Goal: Task Accomplishment & Management: Use online tool/utility

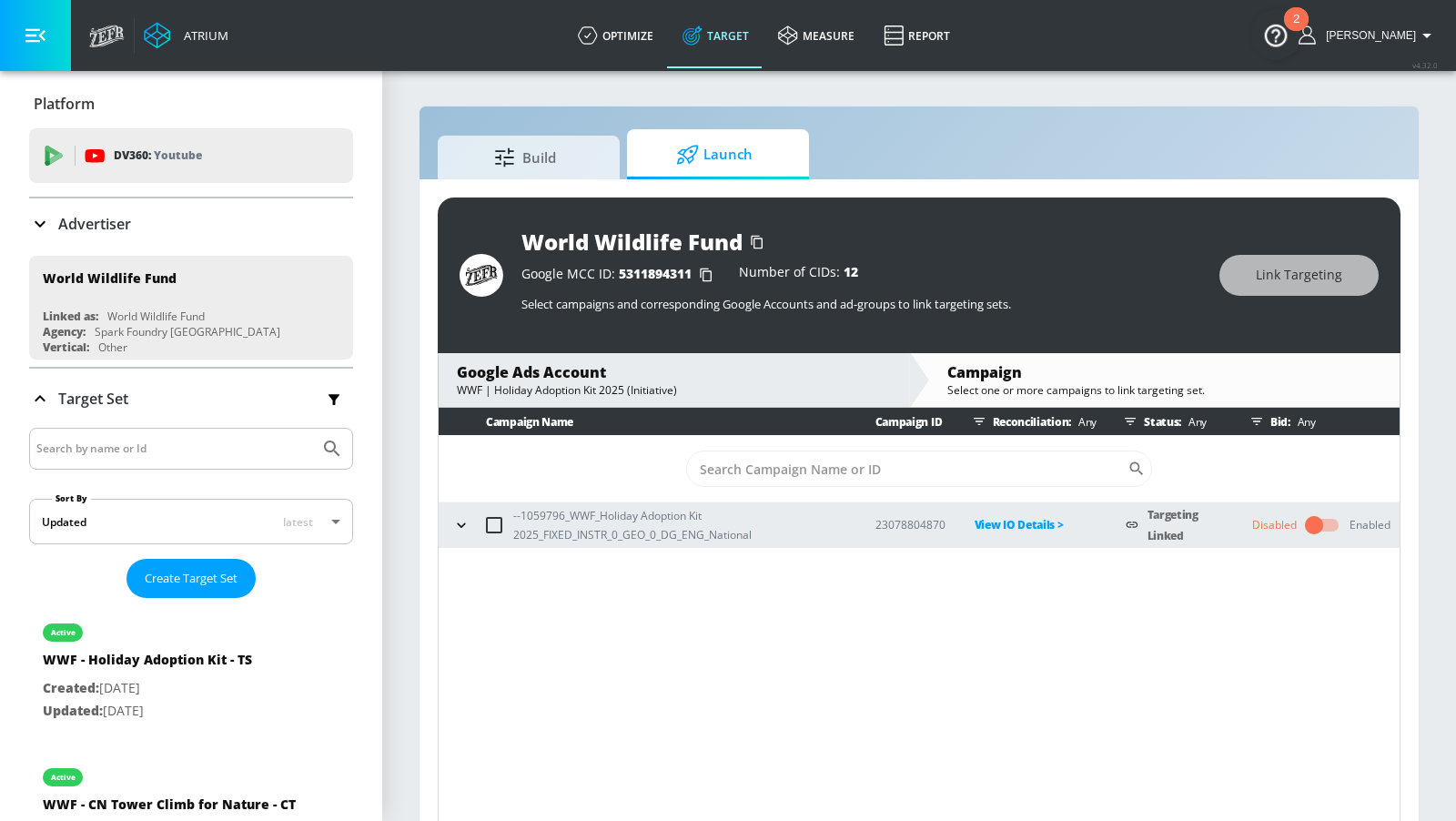
click at [468, 535] on div "--1059796_WWF_Holiday Adoption Kit 2025_FIXED_INSTR_0_GEO_0_DG_ENG_National" at bounding box center [647, 524] width 398 height 38
click at [463, 522] on icon "button" at bounding box center [460, 524] width 8 height 5
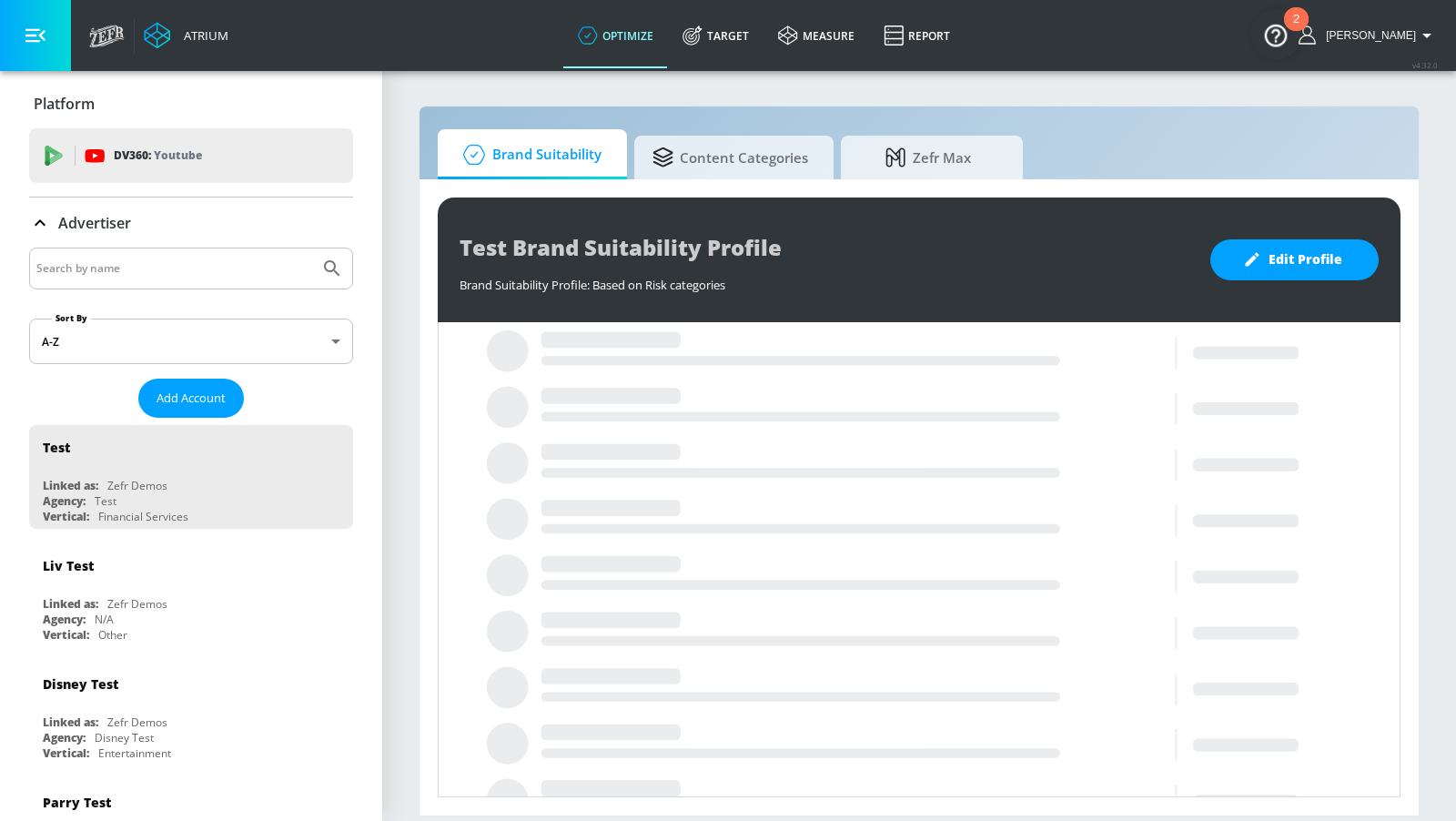
click at [263, 271] on input "Search by name" at bounding box center [174, 268] width 275 height 23
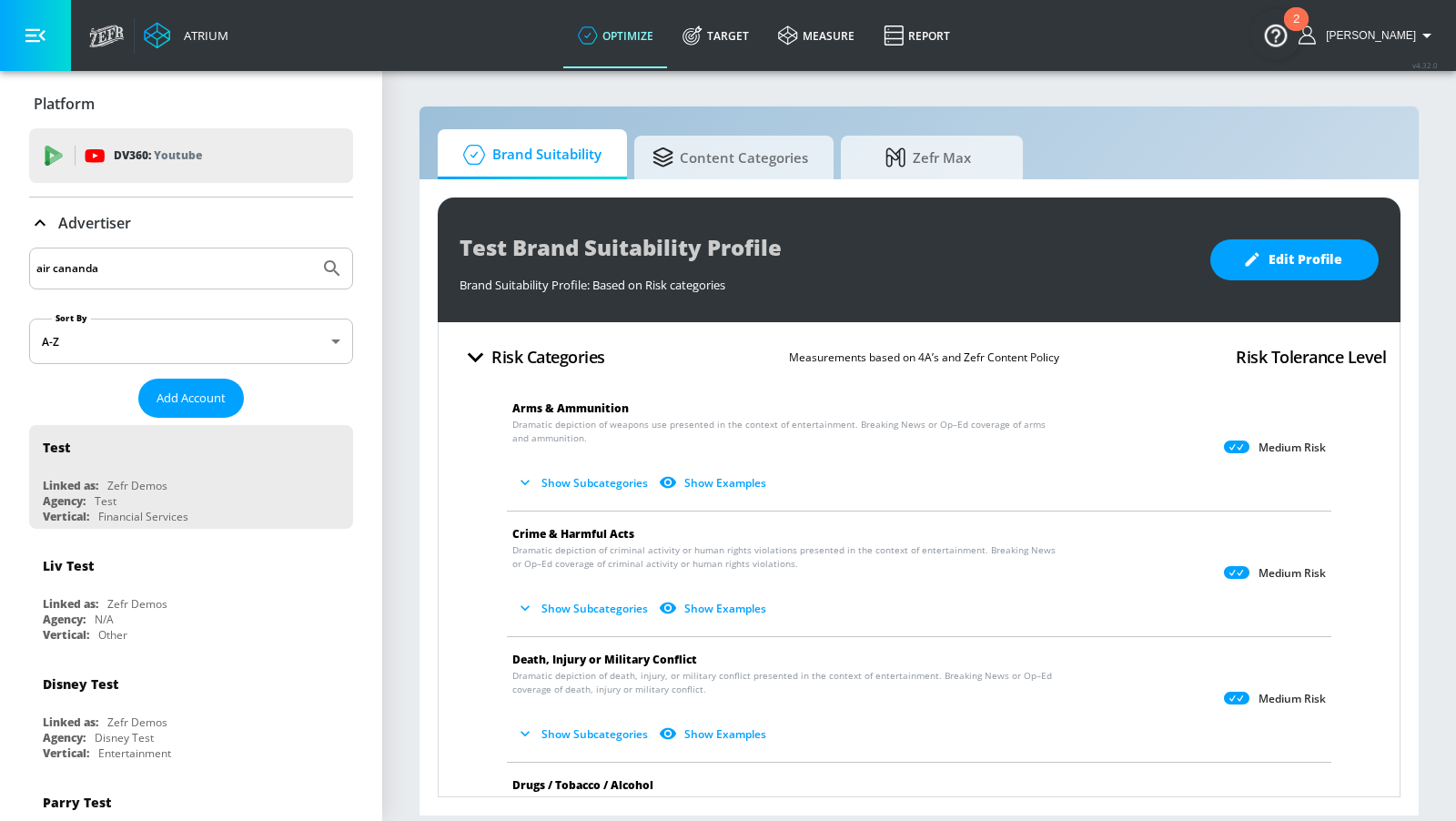
click at [312, 248] on button "Submit Search" at bounding box center [332, 268] width 40 height 40
click at [186, 257] on input "air cananda" at bounding box center [174, 268] width 275 height 23
click at [156, 273] on input "air cananda" at bounding box center [174, 268] width 275 height 23
type input "air canada"
click at [312, 248] on button "Submit Search" at bounding box center [332, 268] width 40 height 40
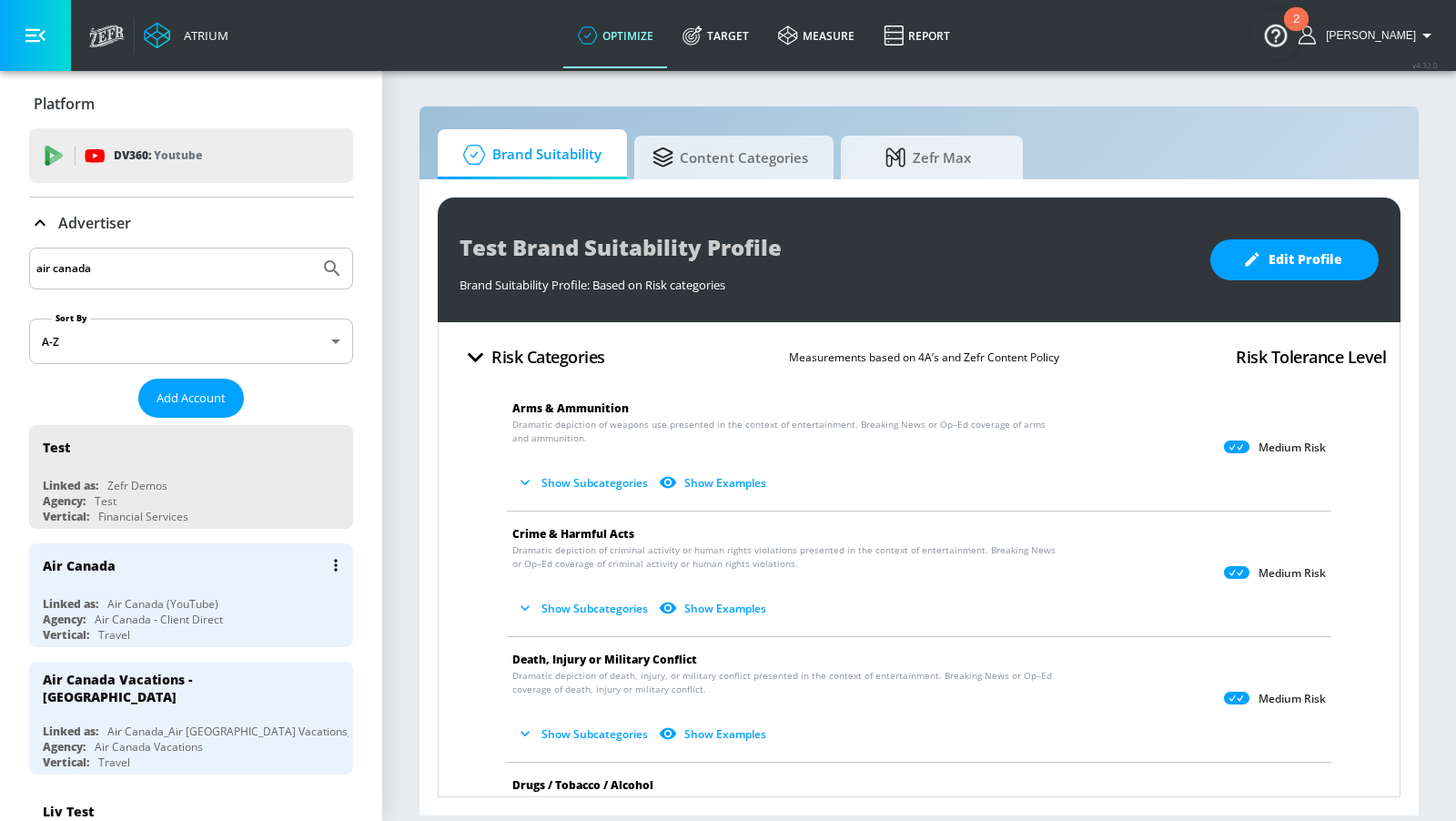
click at [260, 586] on div "Air Canada Linked as: Air Canada (YouTube) Agency: Air Canada - Client Direct V…" at bounding box center [191, 594] width 324 height 104
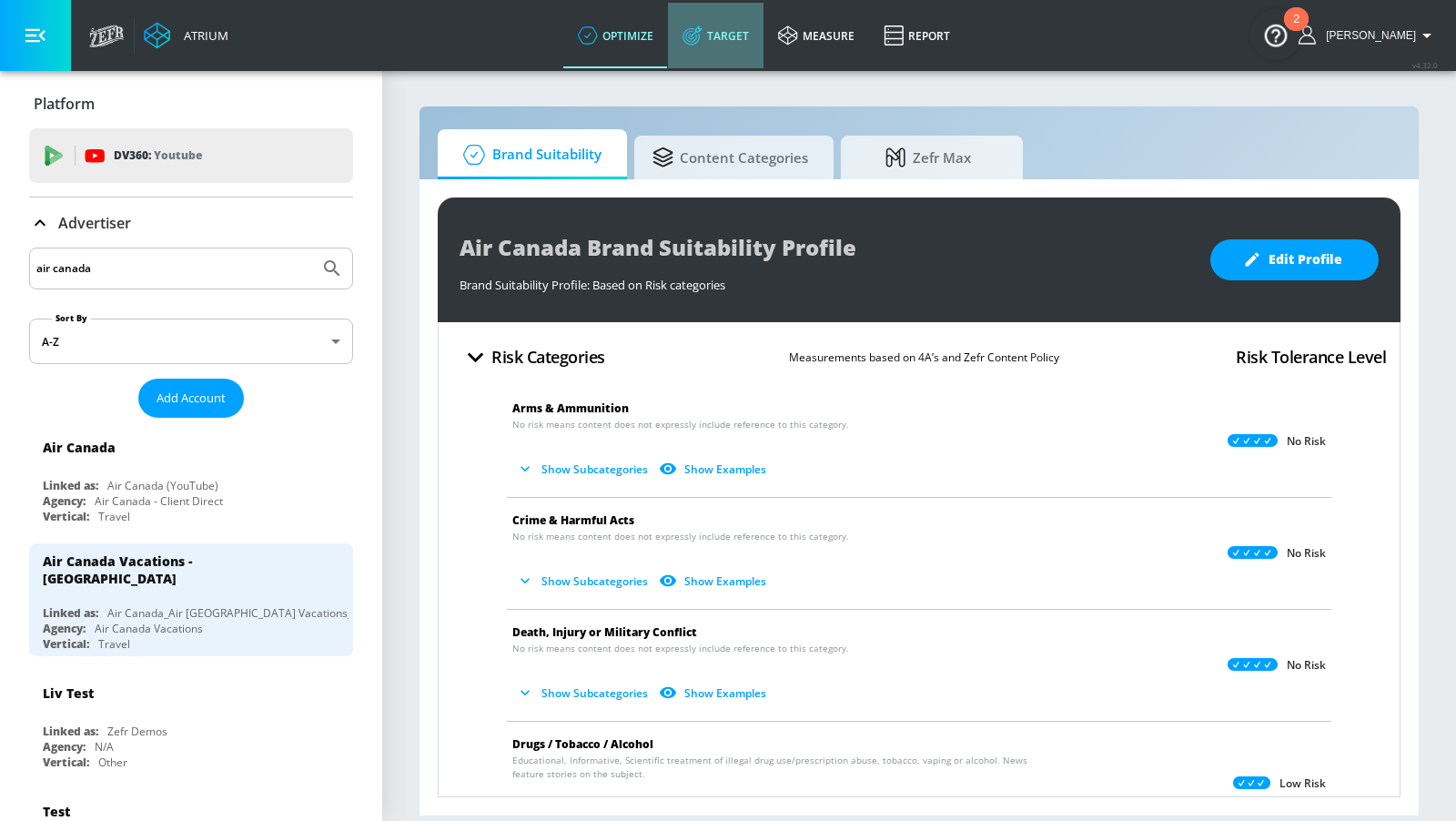
click at [716, 47] on link "Target" at bounding box center [715, 36] width 96 height 66
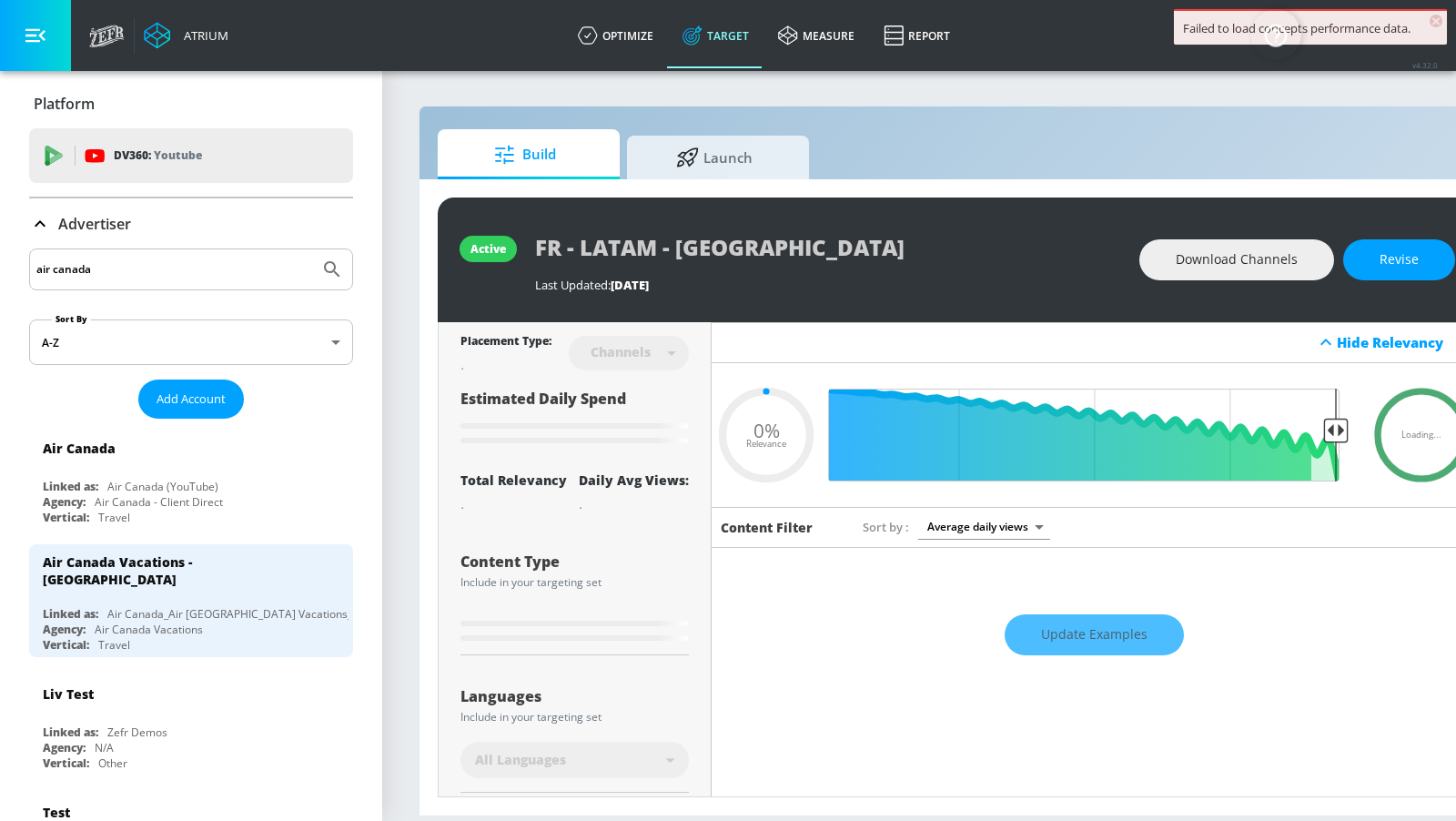
type input "0.05"
click at [709, 175] on link "Launch" at bounding box center [718, 154] width 182 height 50
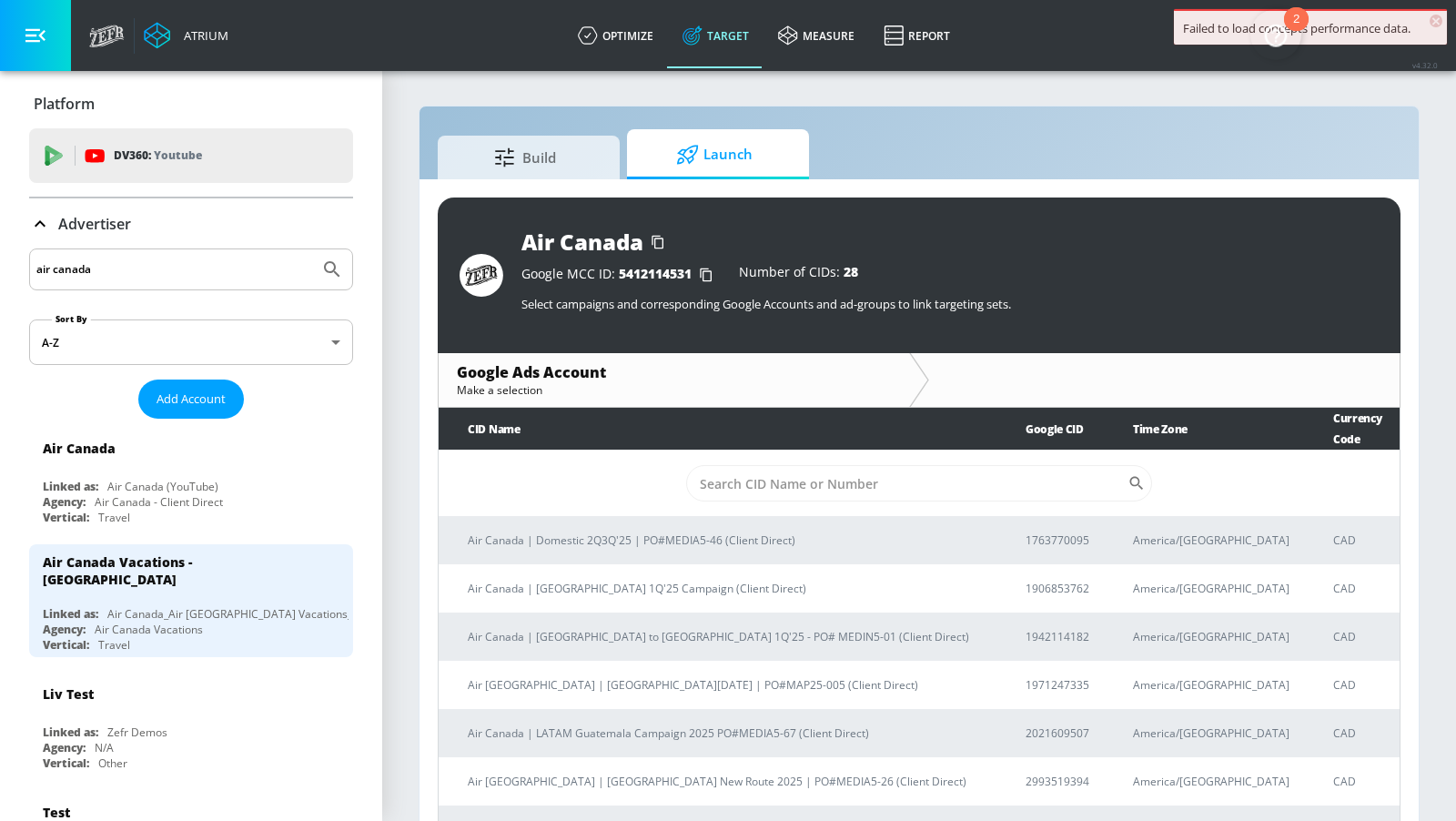
click at [1438, 15] on span "×" at bounding box center [1436, 20] width 13 height 13
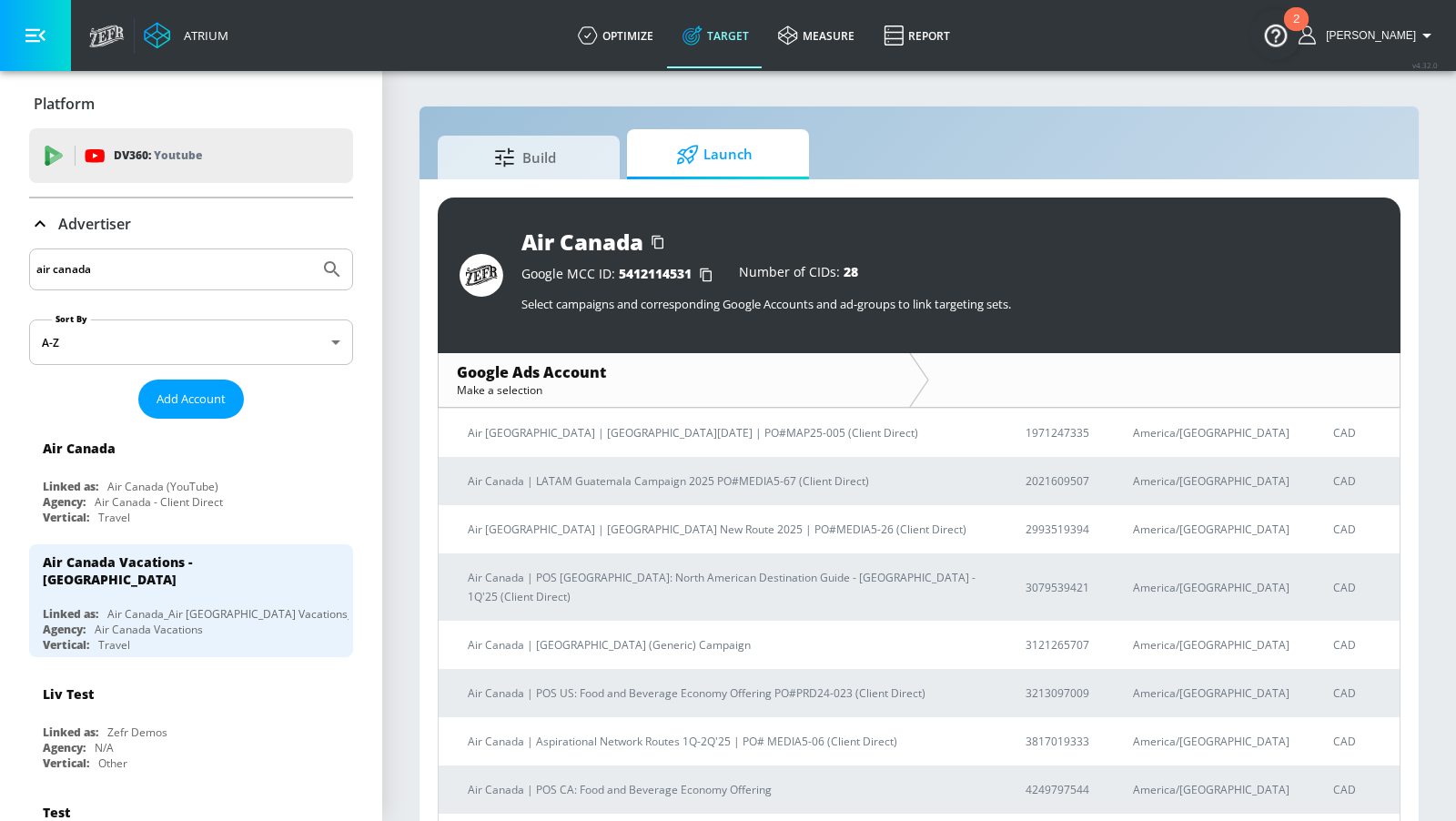
scroll to position [12783, 0]
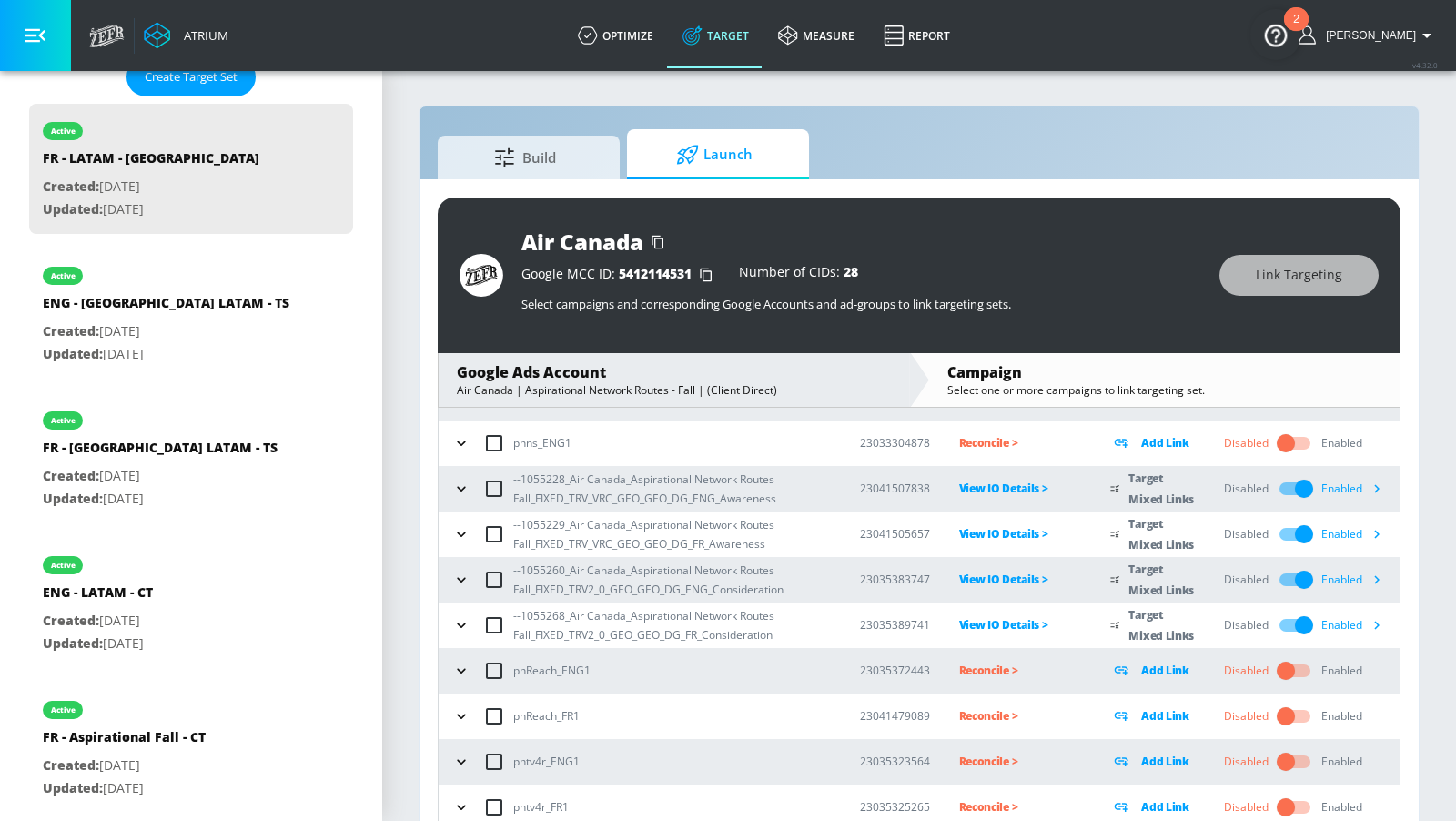
scroll to position [310, 0]
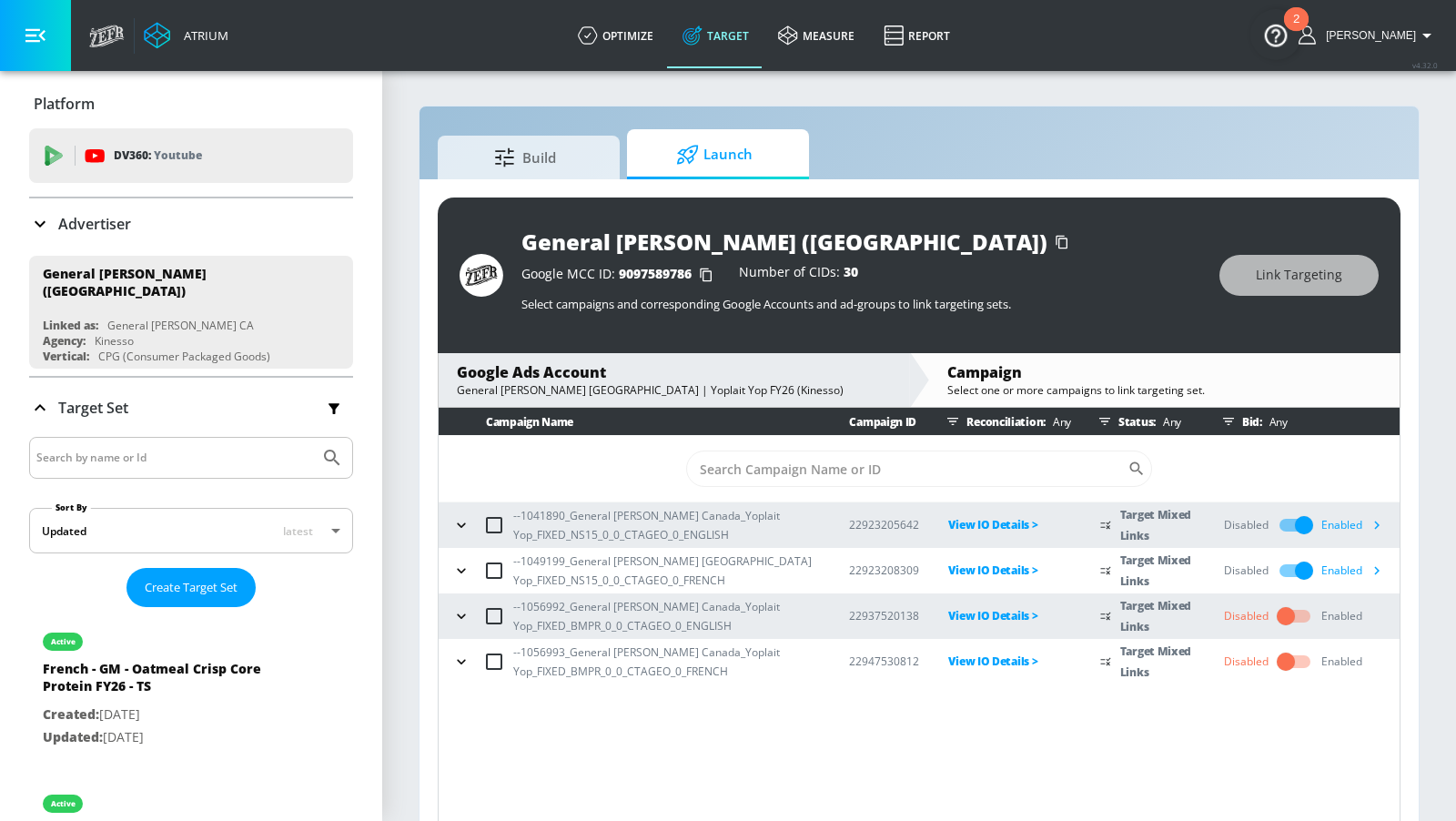
click at [1236, 421] on icon "button" at bounding box center [1228, 421] width 15 height 15
click at [1289, 378] on div at bounding box center [728, 410] width 1456 height 821
click at [1296, 623] on input "checkbox" at bounding box center [1285, 616] width 104 height 35
click at [1285, 667] on input "checkbox" at bounding box center [1285, 662] width 104 height 35
click at [1124, 232] on div "General Mills (Canada)" at bounding box center [861, 241] width 680 height 30
